Goal: Find specific page/section: Find specific page/section

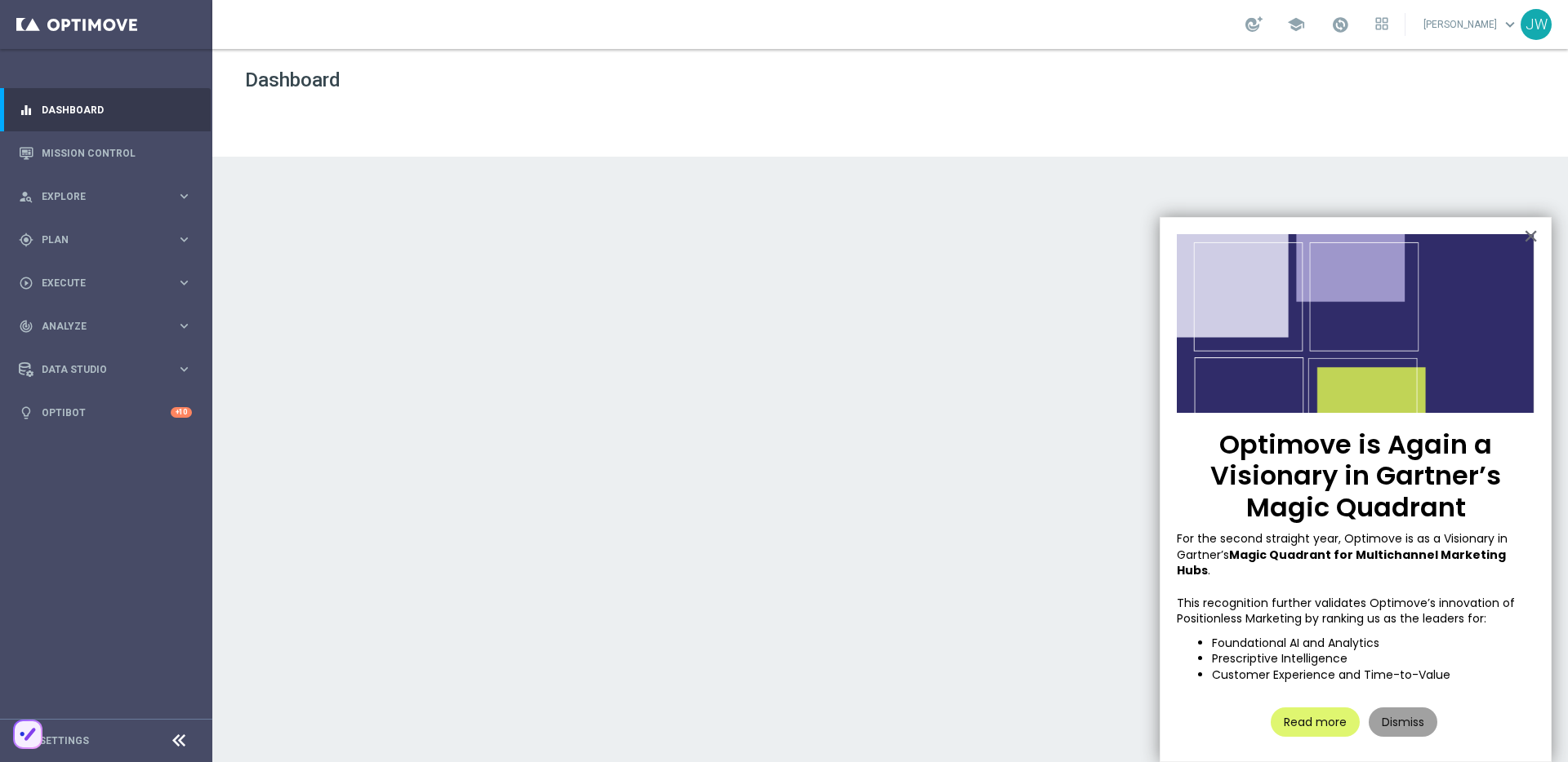
click at [1385, 707] on button "Dismiss" at bounding box center [1403, 721] width 69 height 29
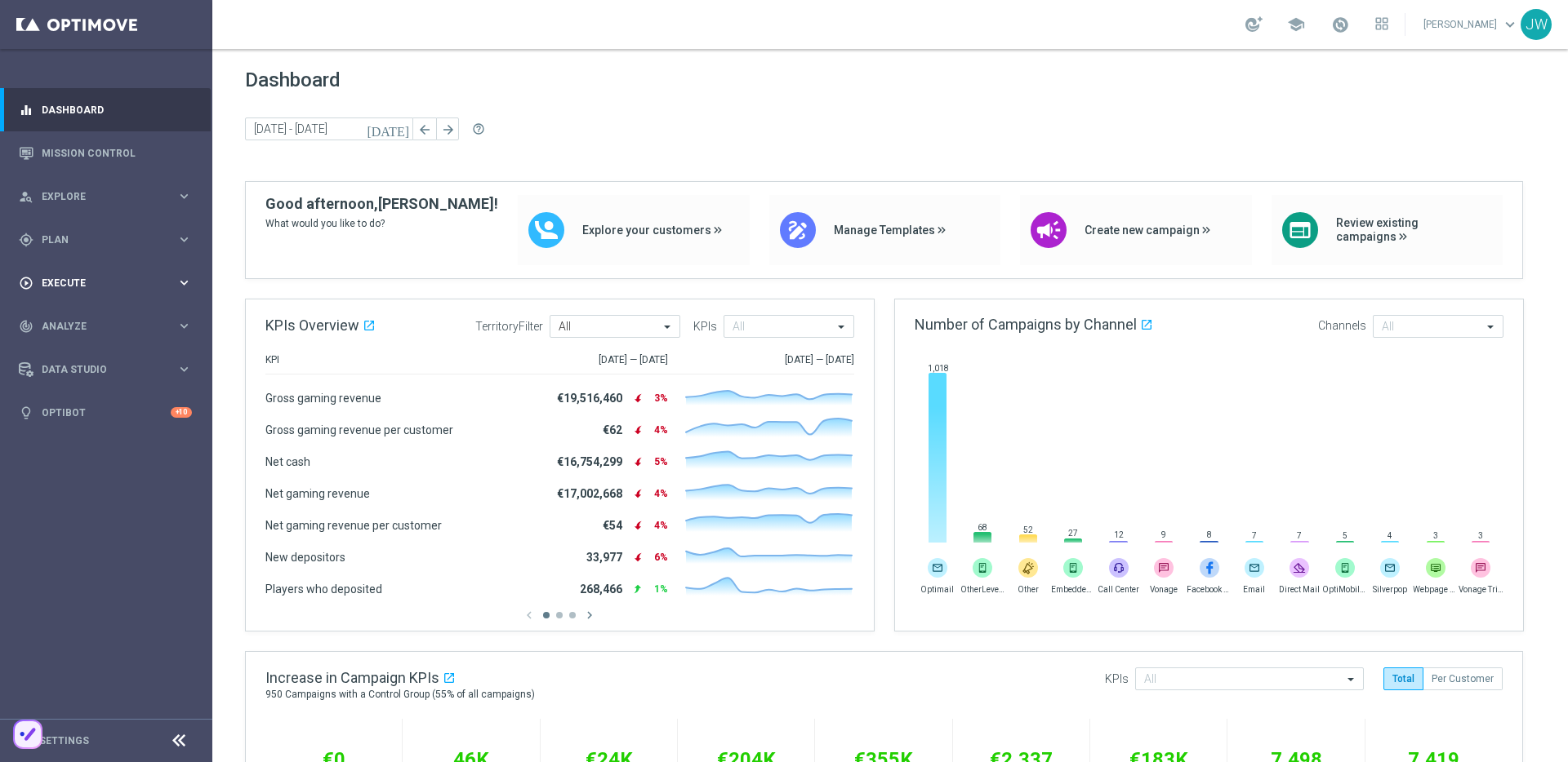
click at [157, 284] on span "Execute" at bounding box center [109, 283] width 134 height 10
click at [172, 286] on span "Execute" at bounding box center [109, 283] width 134 height 10
click at [168, 326] on span "Analyze" at bounding box center [109, 326] width 134 height 10
click at [168, 323] on span "Analyze" at bounding box center [109, 326] width 134 height 10
click at [172, 246] on div "gps_fixed Plan" at bounding box center [97, 240] width 157 height 15
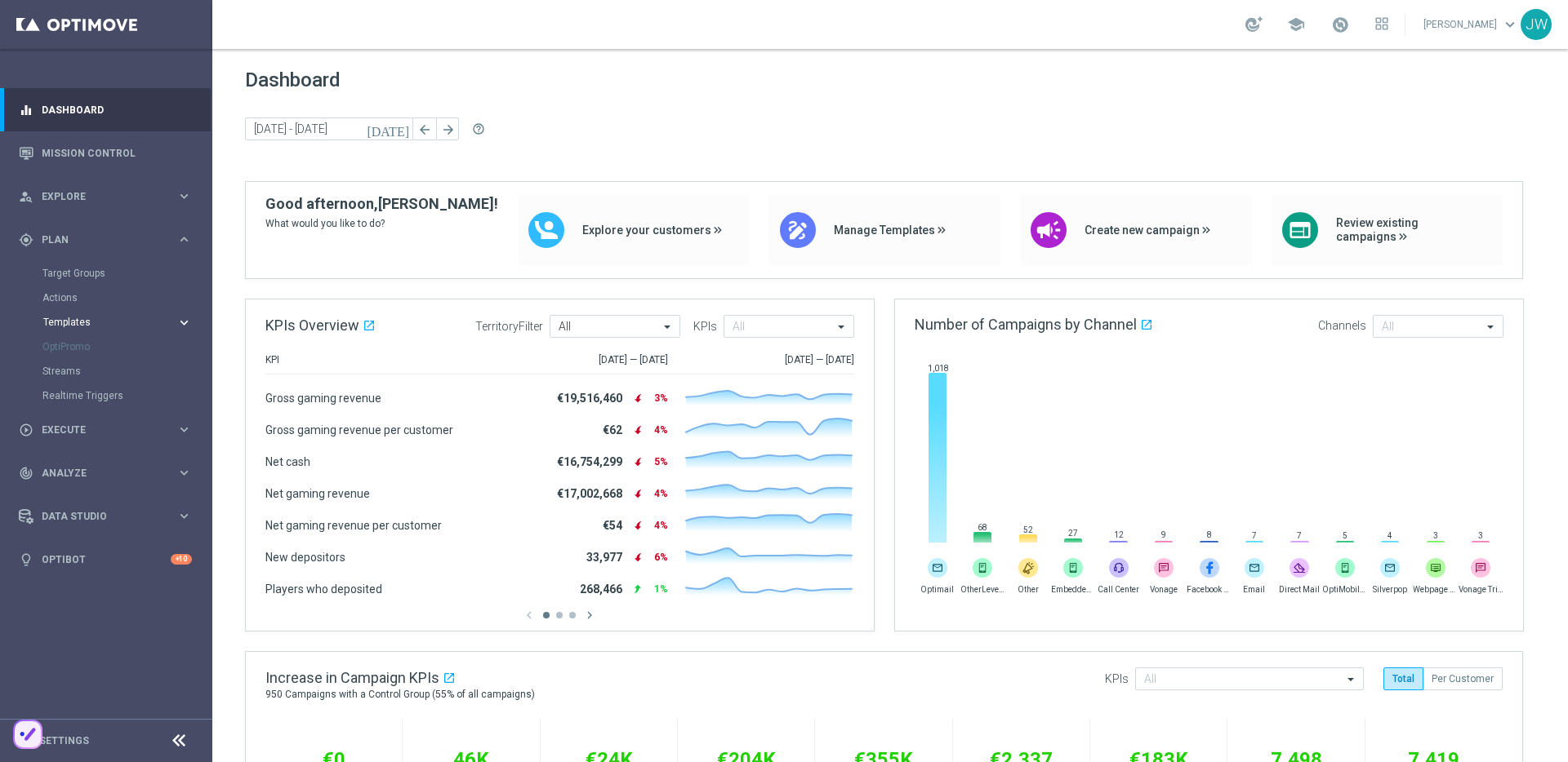
click at [60, 324] on span "Templates" at bounding box center [102, 322] width 117 height 10
click at [83, 349] on link "Optimail" at bounding box center [110, 347] width 119 height 13
